Goal: Information Seeking & Learning: Learn about a topic

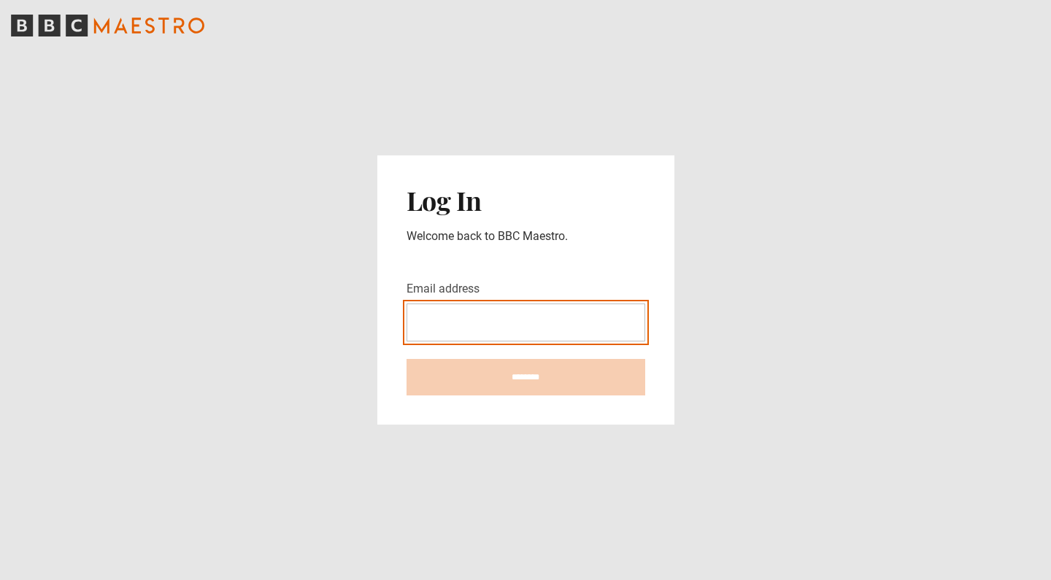
type input "**********"
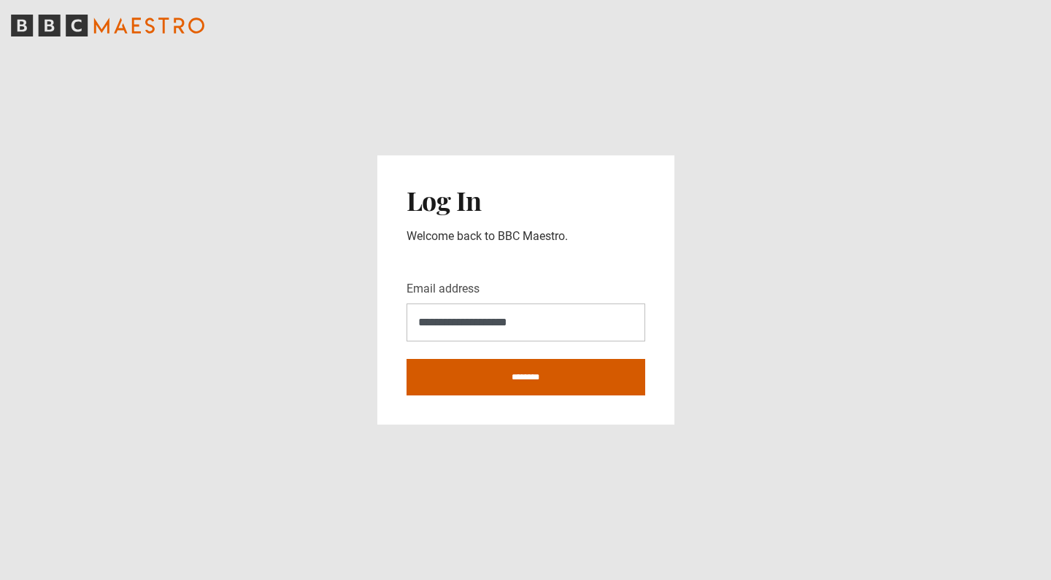
click at [534, 374] on input "********" at bounding box center [525, 377] width 239 height 36
type input "**********"
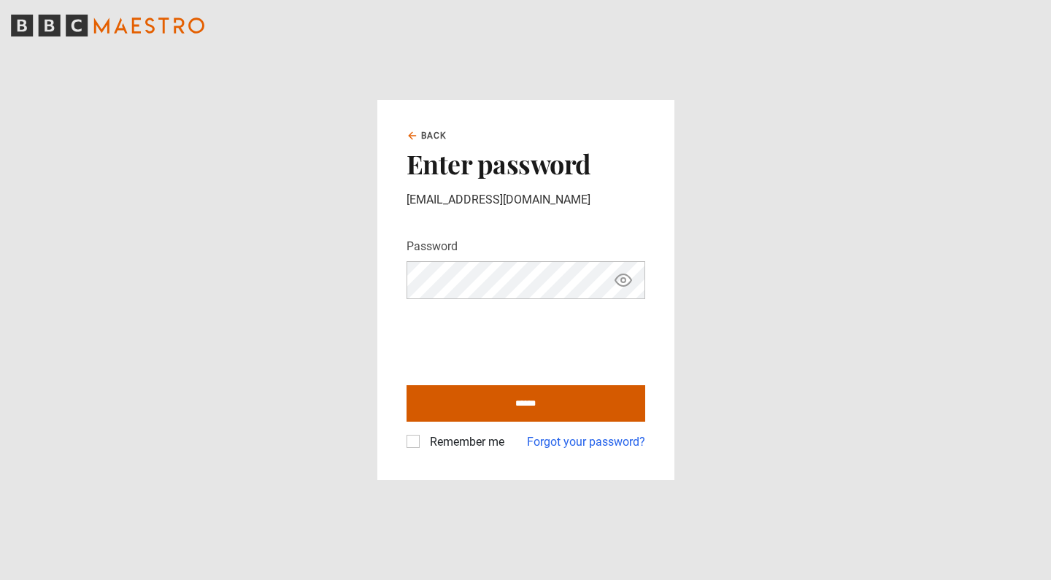
click at [518, 406] on input "******" at bounding box center [525, 403] width 239 height 36
type input "**********"
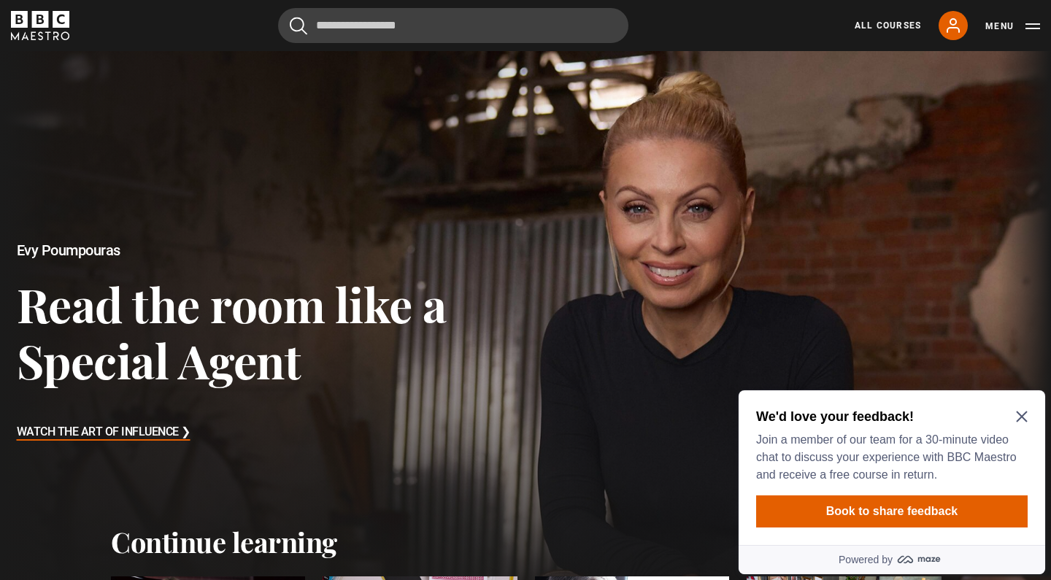
click at [1025, 408] on div "We'd love your feedback! Join a member of our team for a 30-minute video chat t…" at bounding box center [891, 446] width 271 height 76
click at [1022, 413] on icon "Close Maze Prompt" at bounding box center [1022, 417] width 12 height 12
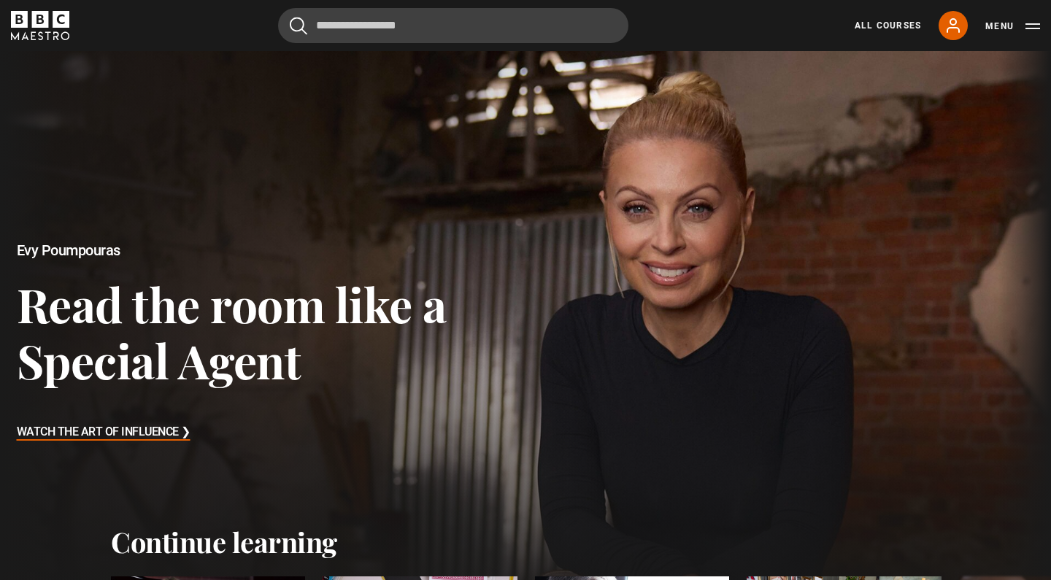
click at [1024, 28] on button "Menu" at bounding box center [1012, 26] width 55 height 15
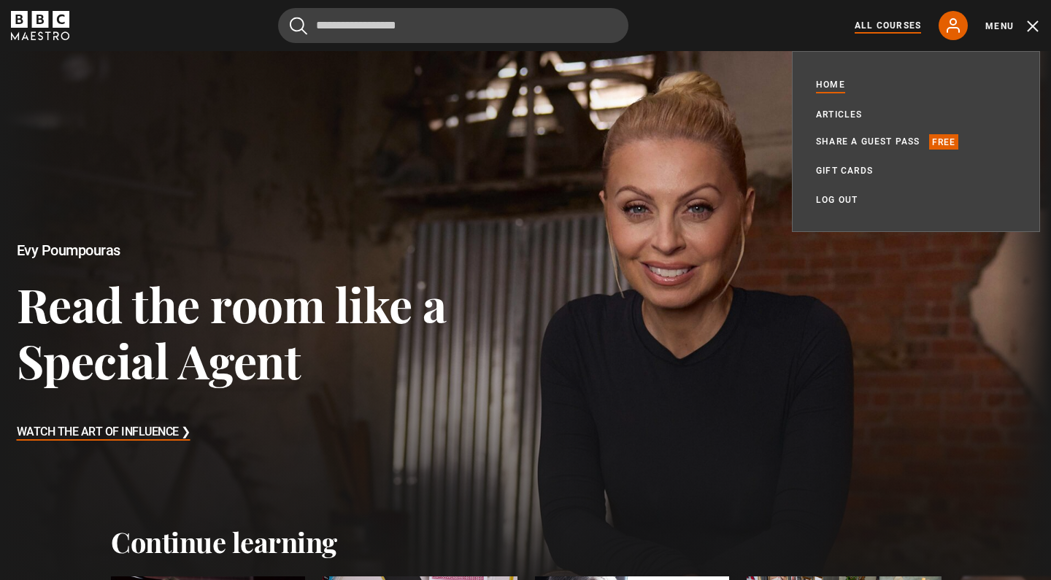
click at [886, 23] on link "All Courses" at bounding box center [888, 25] width 66 height 13
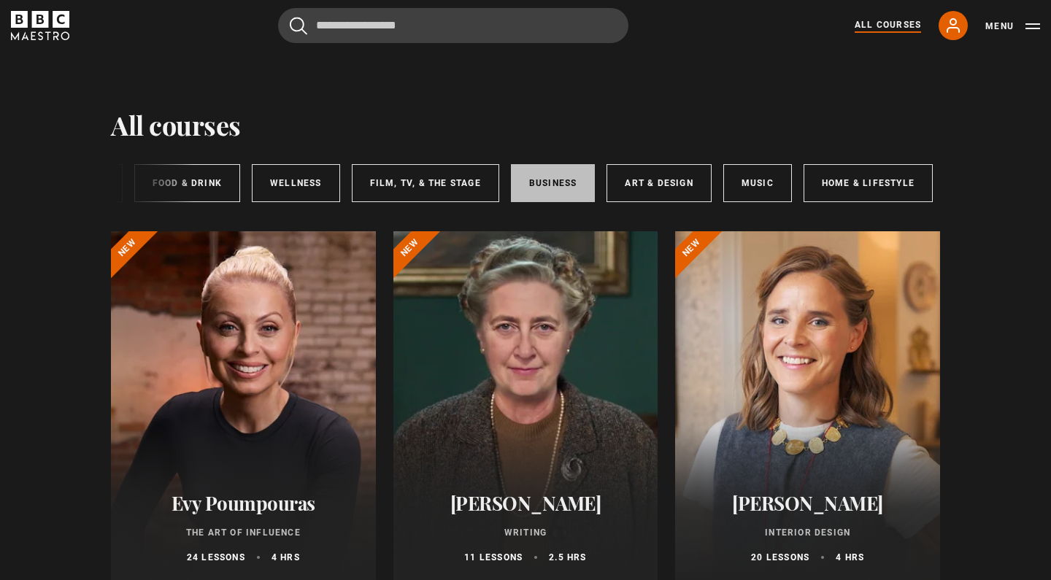
scroll to position [0, 218]
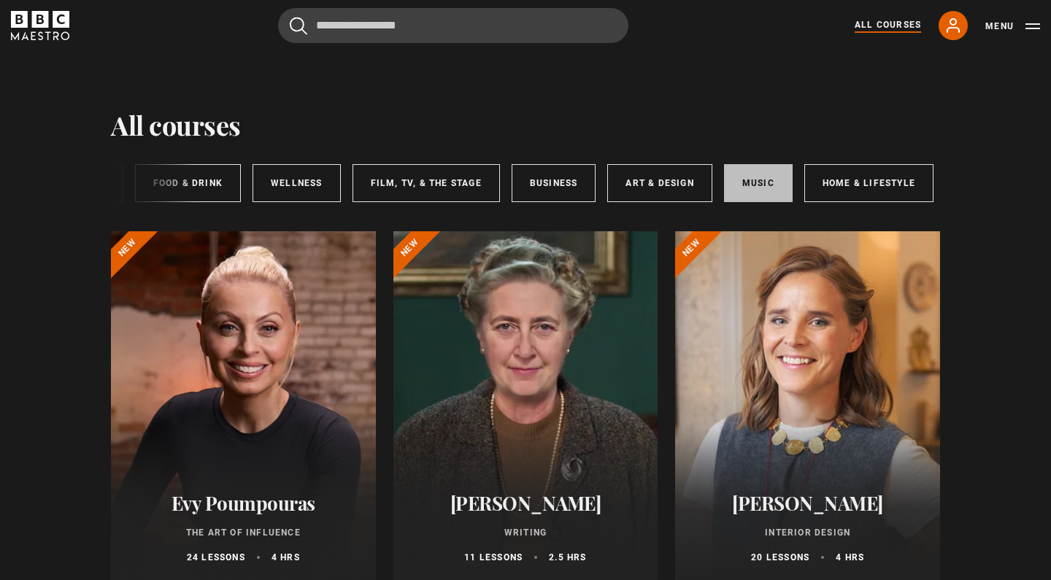
click at [764, 180] on link "Music" at bounding box center [758, 183] width 69 height 38
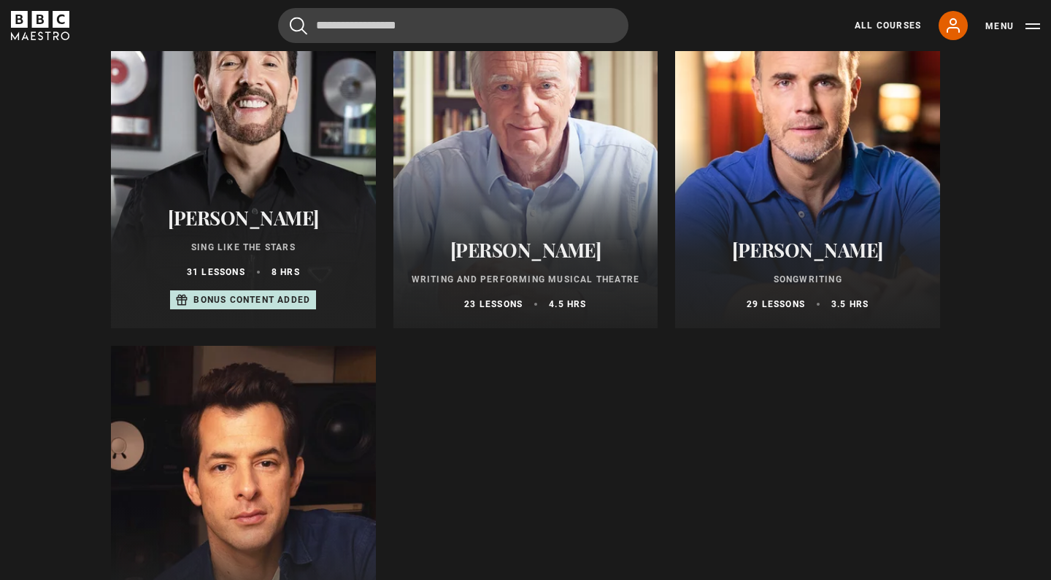
scroll to position [224, 0]
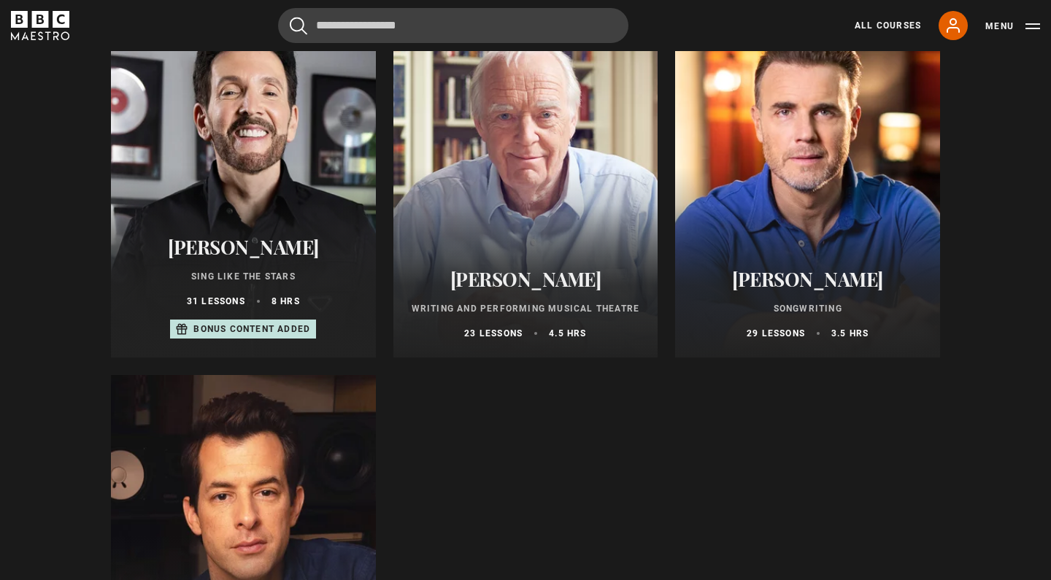
click at [285, 198] on div at bounding box center [243, 182] width 265 height 350
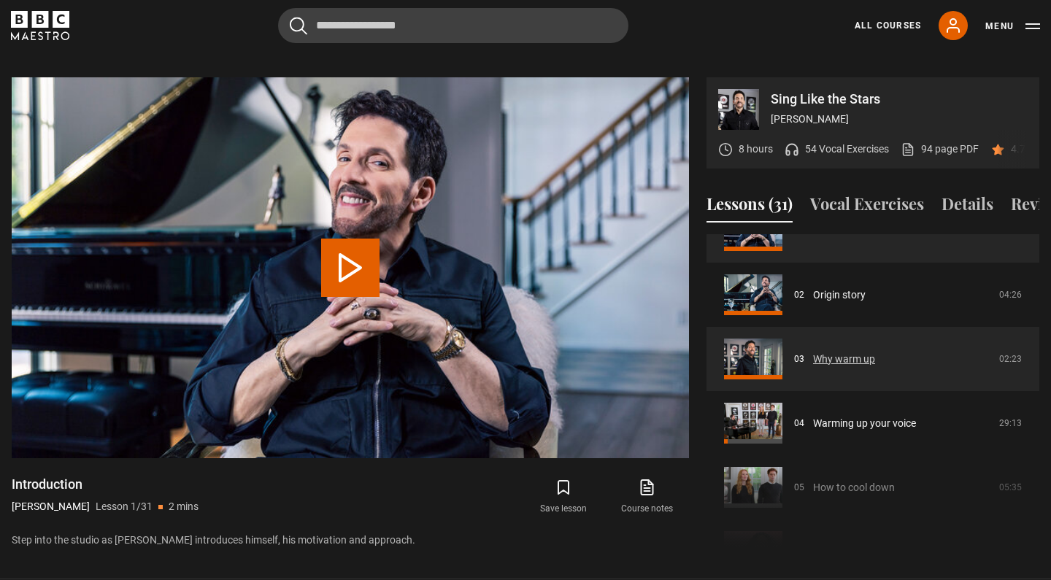
scroll to position [105, 0]
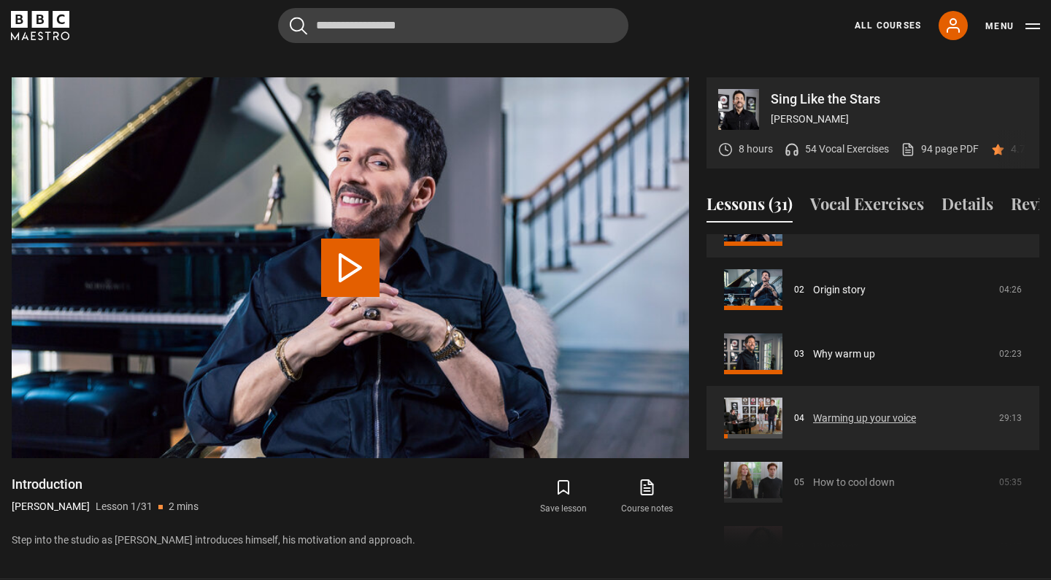
click at [855, 411] on link "Warming up your voice" at bounding box center [864, 418] width 103 height 15
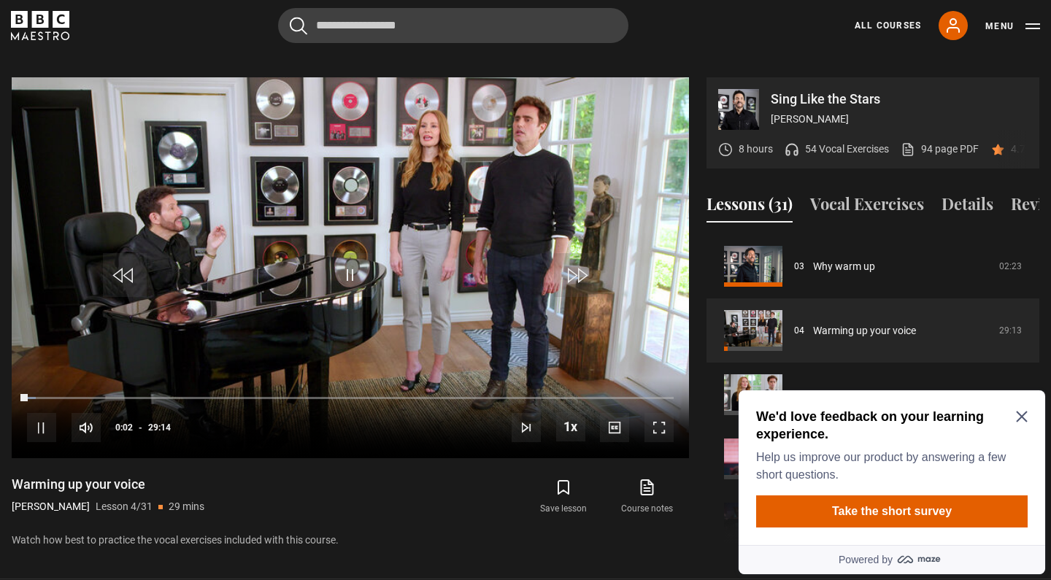
click at [1017, 428] on h2 "We'd love feedback on your learning experience." at bounding box center [889, 425] width 266 height 35
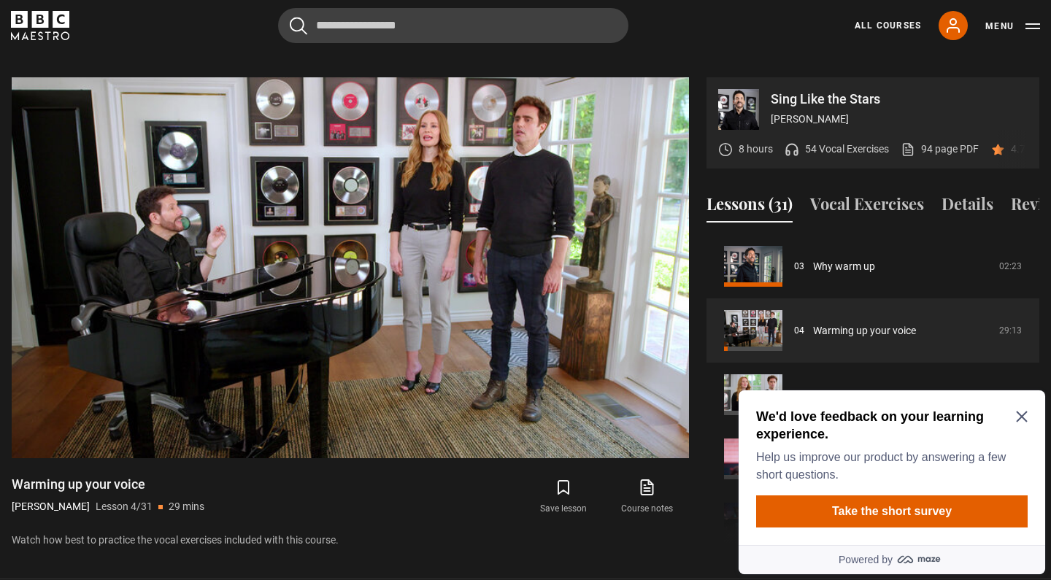
click at [1019, 415] on icon "Close Maze Prompt" at bounding box center [1021, 417] width 11 height 11
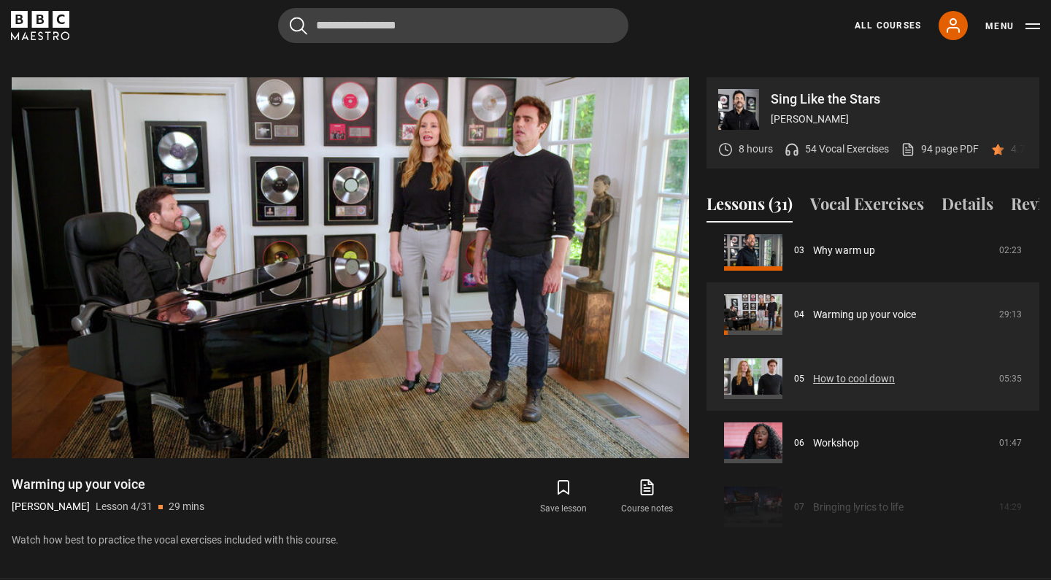
scroll to position [209, 0]
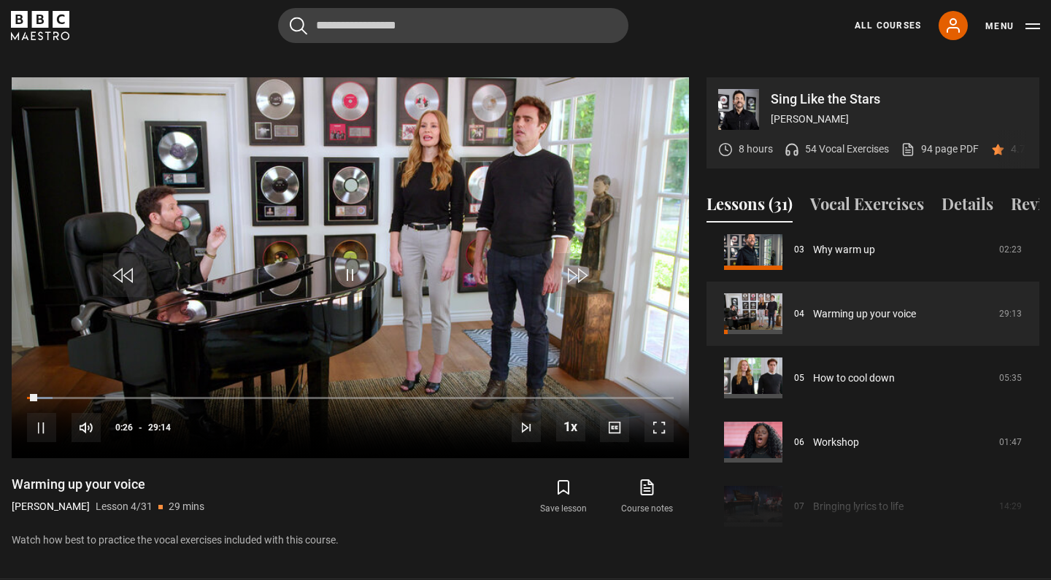
click at [645, 480] on icon at bounding box center [648, 485] width 9 height 11
click at [45, 413] on span "Video Player" at bounding box center [41, 427] width 29 height 29
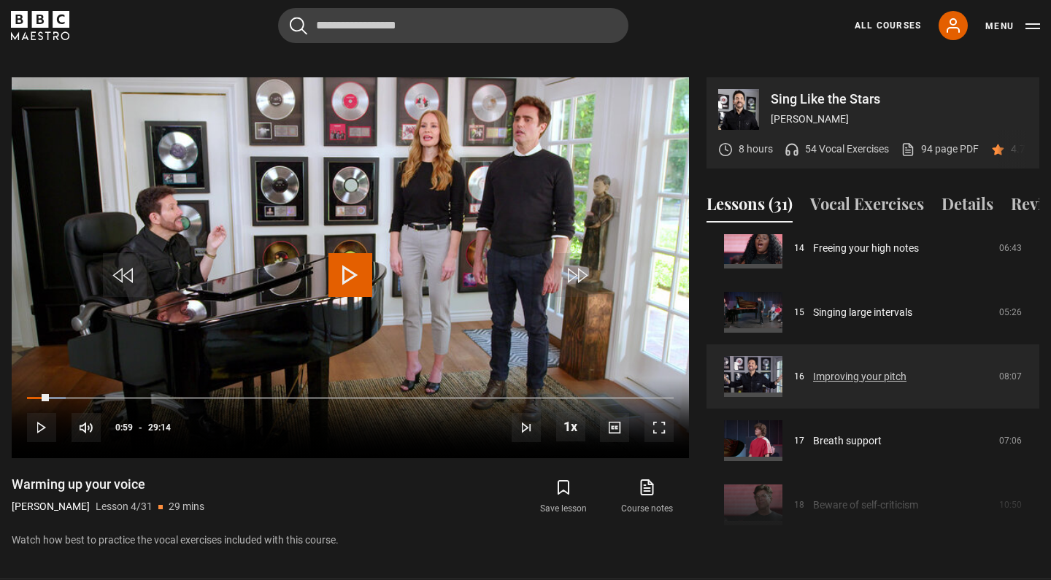
scroll to position [924, 0]
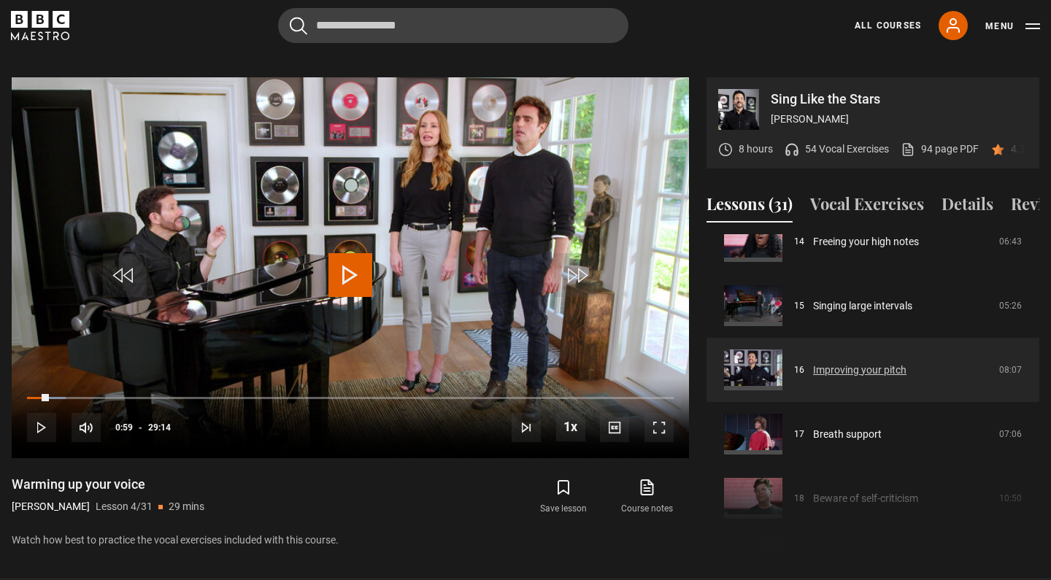
click at [865, 363] on link "Improving your pitch" at bounding box center [859, 370] width 93 height 15
click at [885, 363] on link "Improving your pitch" at bounding box center [859, 370] width 93 height 15
click at [813, 363] on link "Improving your pitch" at bounding box center [859, 370] width 93 height 15
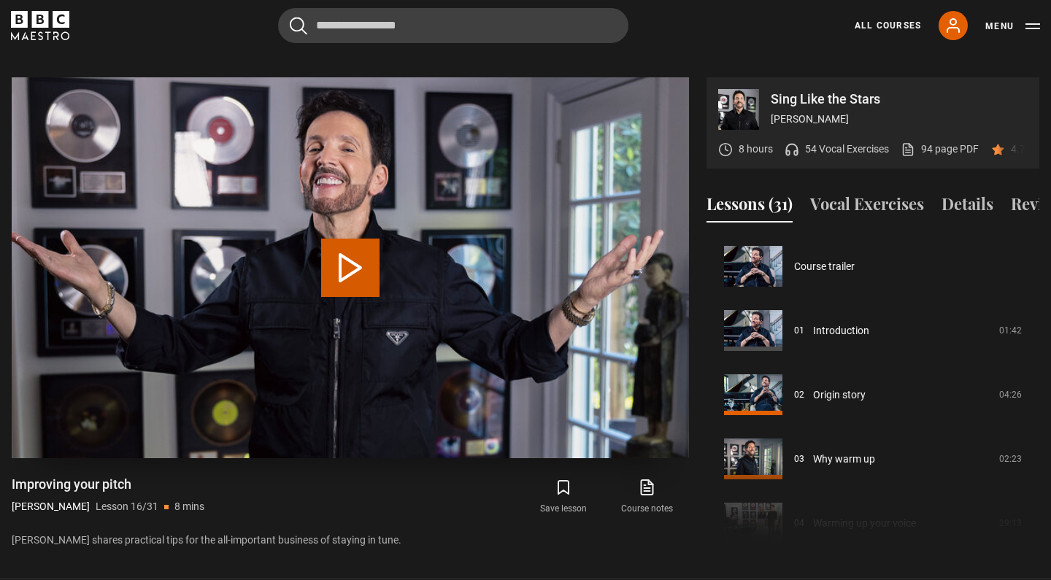
scroll to position [963, 0]
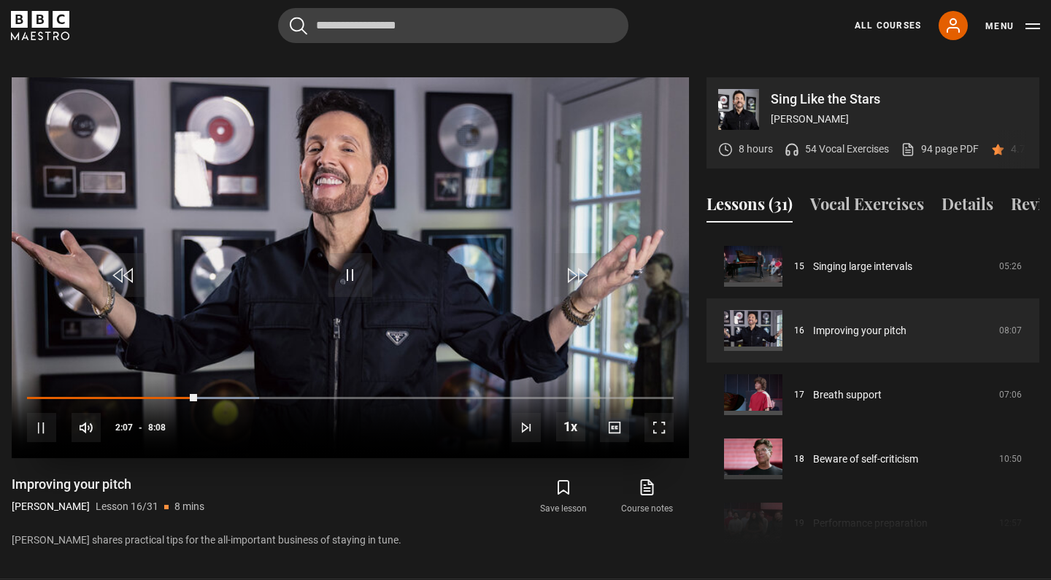
click at [41, 413] on span "Video Player" at bounding box center [41, 427] width 29 height 29
click at [369, 256] on span "Video Player" at bounding box center [350, 275] width 44 height 44
click at [358, 253] on span "Video Player" at bounding box center [350, 275] width 44 height 44
click at [47, 413] on span "Video Player" at bounding box center [41, 427] width 29 height 29
